Goal: Task Accomplishment & Management: Use online tool/utility

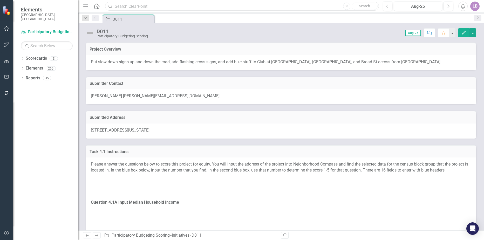
click at [130, 8] on input "text" at bounding box center [242, 6] width 274 height 9
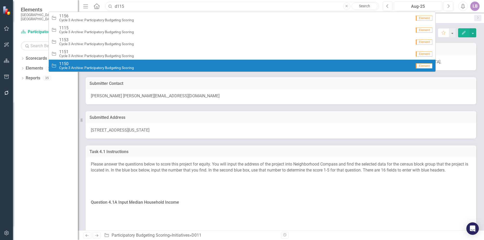
type input "d115"
click at [229, 115] on div "Submitted Address" at bounding box center [281, 117] width 391 height 13
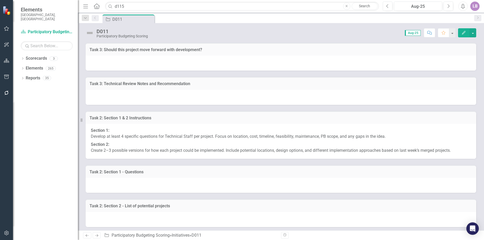
scroll to position [3005, 0]
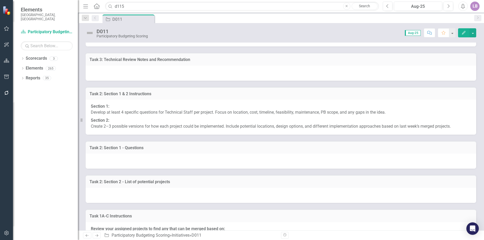
click at [163, 12] on div at bounding box center [281, 4] width 391 height 15
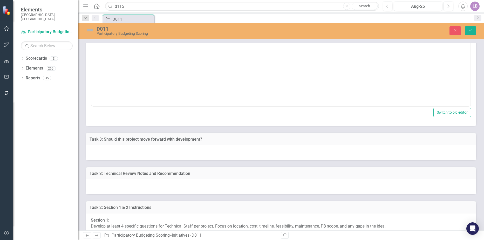
scroll to position [0, 0]
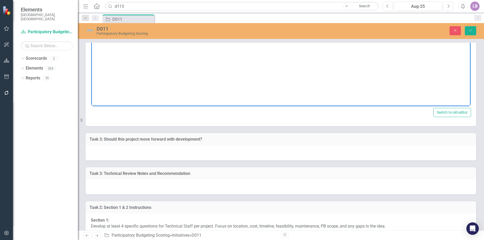
click at [129, 37] on body "Rich Text Area. Press ALT-0 for help." at bounding box center [280, 55] width 379 height 78
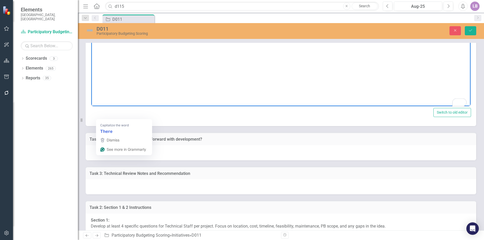
drag, startPoint x: 102, startPoint y: 20, endPoint x: 99, endPoint y: 20, distance: 2.6
click at [99, 20] on p "No. there is not adequate pavement width for additional bicycle improvements on…" at bounding box center [281, 20] width 377 height 6
click at [108, 28] on body "No. there is not adequate pavement width for additional bicycle improvements on…" at bounding box center [280, 55] width 379 height 78
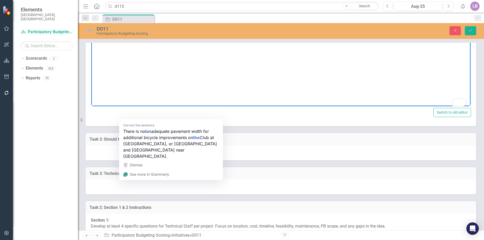
click at [130, 19] on span "There is not adequate pavement width for additional bicycle improvements on Clu…" at bounding box center [278, 20] width 359 height 4
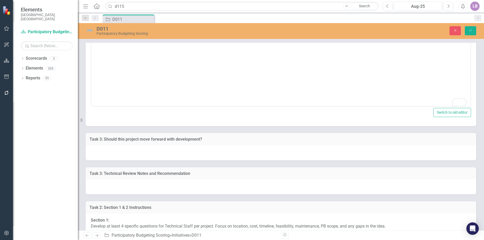
drag, startPoint x: 245, startPoint y: 44, endPoint x: 250, endPoint y: 45, distance: 4.7
click at [245, 44] on body "No. There is not an adequate pavement width for additional bicycle improvements…" at bounding box center [280, 55] width 379 height 78
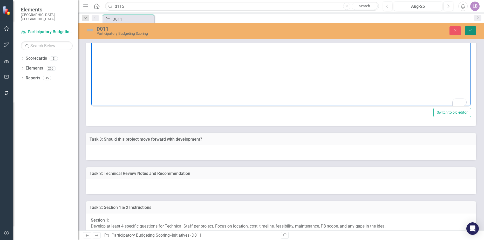
click at [469, 31] on icon "Save" at bounding box center [471, 31] width 5 height 4
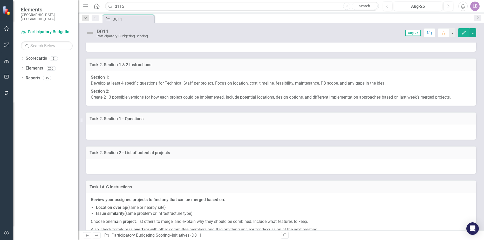
scroll to position [3024, 0]
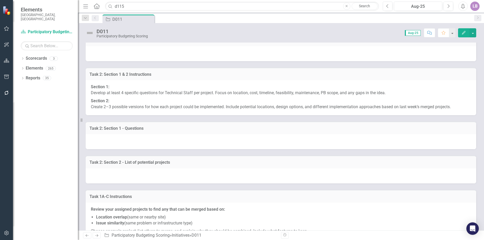
click at [124, 27] on div at bounding box center [281, 19] width 391 height 15
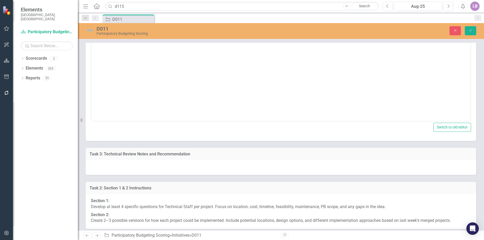
scroll to position [0, 0]
click at [111, 39] on body "Rich Text Area. Press ALT-0 for help." at bounding box center [280, 69] width 379 height 78
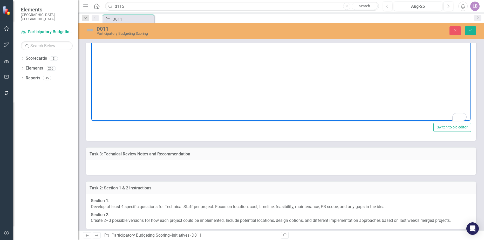
click at [126, 42] on body "No." at bounding box center [280, 69] width 379 height 78
drag, startPoint x: 210, startPoint y: 35, endPoint x: 182, endPoint y: 37, distance: 27.6
click at [182, 37] on p "No. The City has existing traffic calming program project limits" at bounding box center [281, 34] width 377 height 6
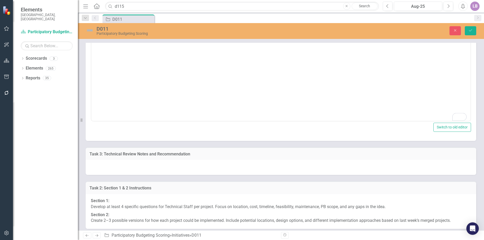
click at [193, 35] on p "No. The City has an existing traffic calming program." at bounding box center [281, 34] width 377 height 6
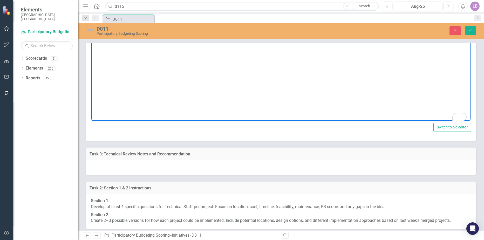
click at [192, 49] on body "No. The City has an existing traffic calming program." at bounding box center [280, 69] width 379 height 78
drag, startPoint x: 472, startPoint y: 32, endPoint x: 465, endPoint y: 43, distance: 12.9
click at [472, 32] on icon "Save" at bounding box center [471, 31] width 5 height 4
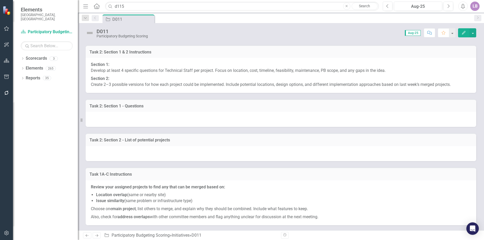
scroll to position [3038, 0]
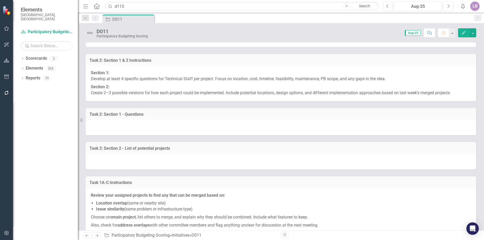
click at [128, 47] on div at bounding box center [281, 39] width 391 height 15
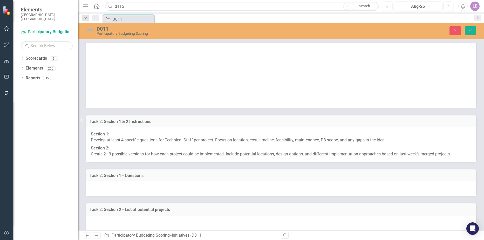
click at [165, 99] on textarea at bounding box center [281, 67] width 380 height 63
type textarea "NIL."
click at [470, 33] on button "Save" at bounding box center [470, 30] width 11 height 9
